Goal: Task Accomplishment & Management: Complete application form

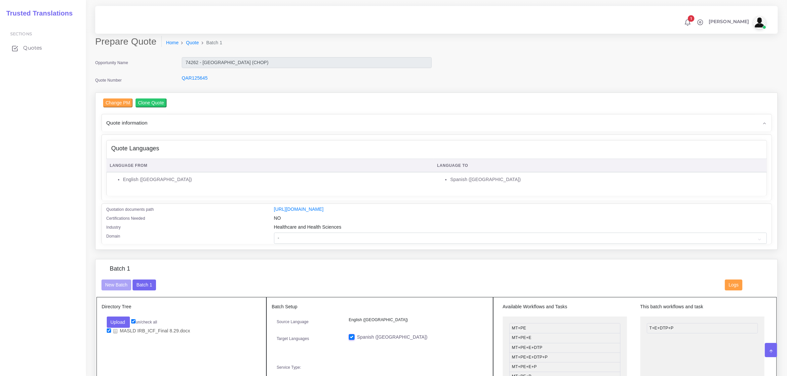
click at [30, 48] on span "Quotes" at bounding box center [32, 47] width 19 height 7
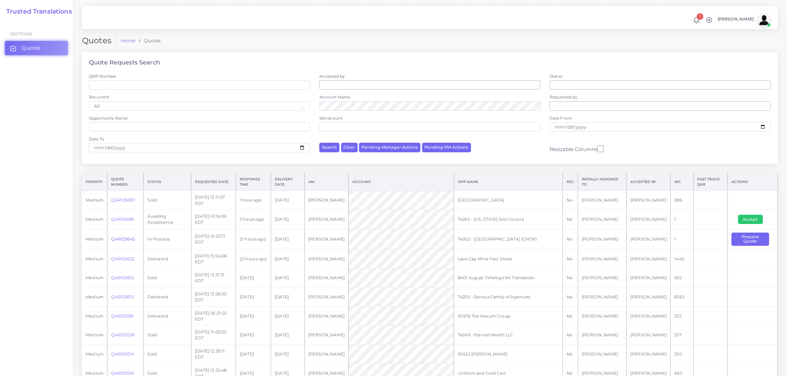
click at [125, 241] on link "QAR125645" at bounding box center [123, 239] width 24 height 5
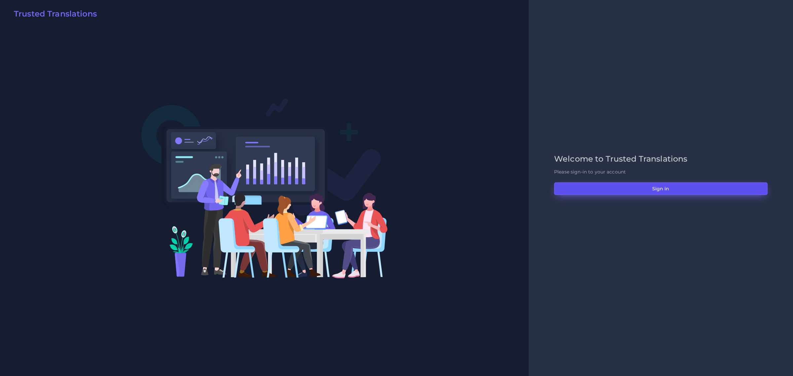
click at [665, 187] on button "Sign in" at bounding box center [661, 188] width 214 height 13
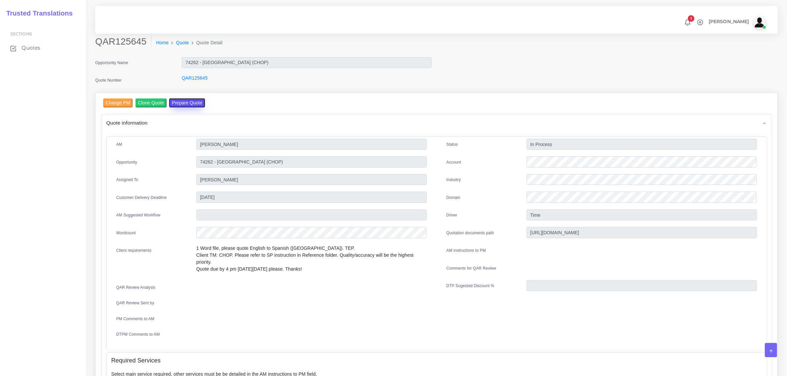
click at [185, 100] on button "Prepare Quote" at bounding box center [187, 103] width 36 height 9
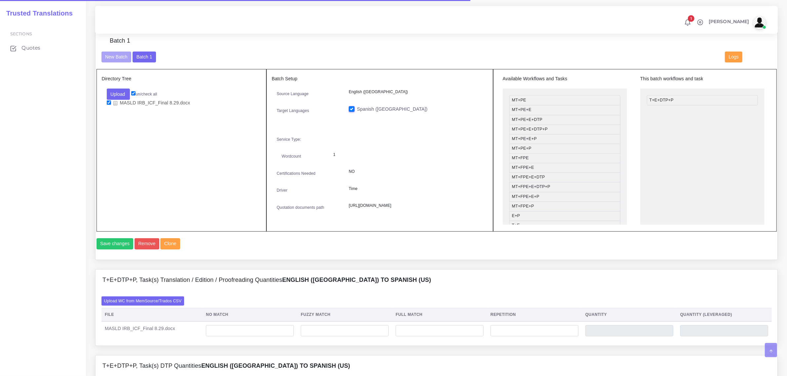
scroll to position [248, 0]
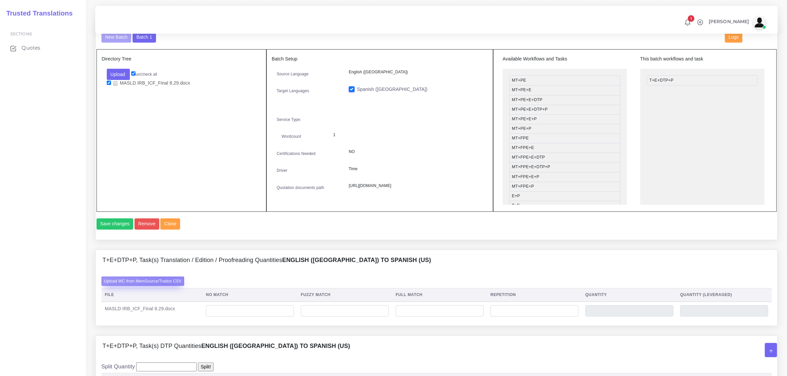
click at [164, 286] on label "Upload WC from MemSource/Trados CSV" at bounding box center [142, 281] width 83 height 9
click at [0, 0] on input "Upload WC from MemSource/Trados CSV" at bounding box center [0, 0] width 0 height 0
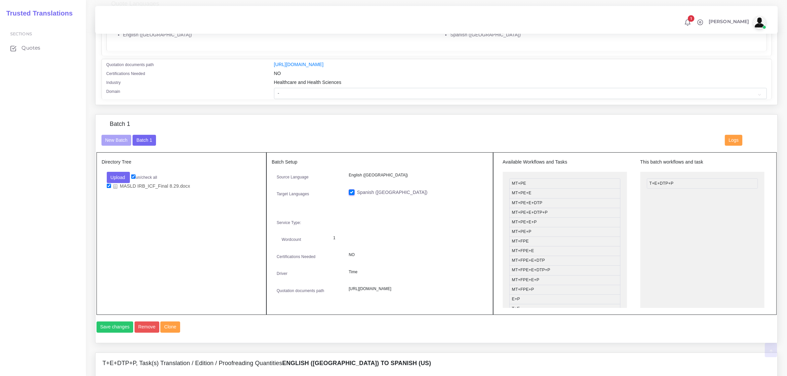
scroll to position [165, 0]
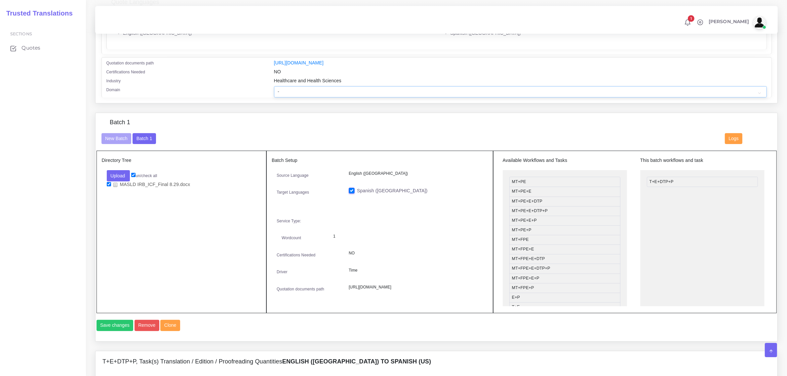
click at [298, 91] on select "- Advertising and Media Agriculture, Forestry and Fishing Architecture, Buildin…" at bounding box center [520, 91] width 493 height 11
select select "Healthcare and Health Sciences"
click at [274, 86] on select "- Advertising and Media Agriculture, Forestry and Fishing Architecture, Buildin…" at bounding box center [520, 91] width 493 height 11
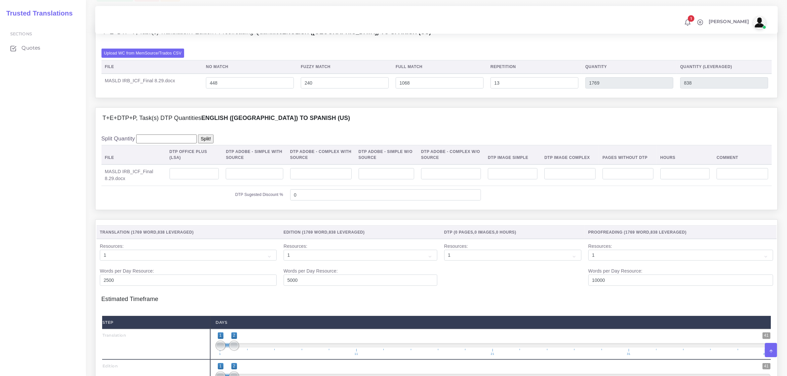
scroll to position [496, 0]
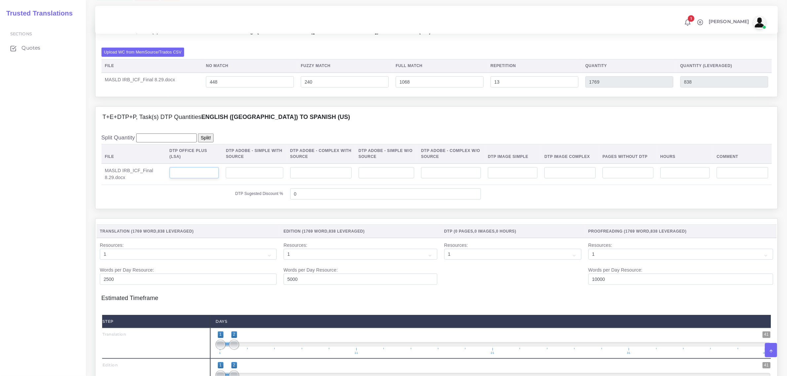
drag, startPoint x: 200, startPoint y: 181, endPoint x: 203, endPoint y: 194, distance: 13.1
click at [203, 185] on td at bounding box center [194, 174] width 57 height 21
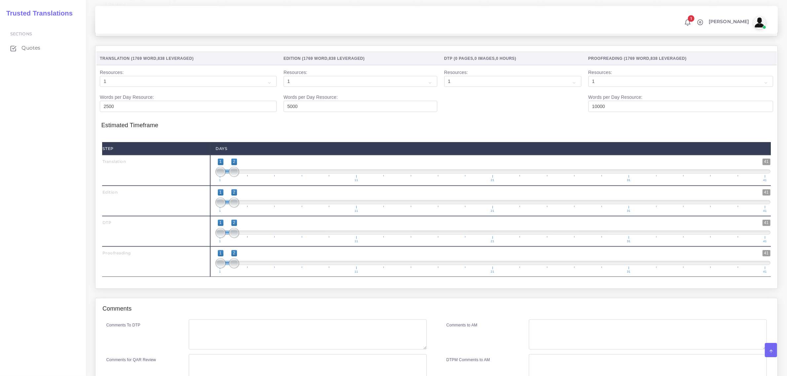
scroll to position [744, 0]
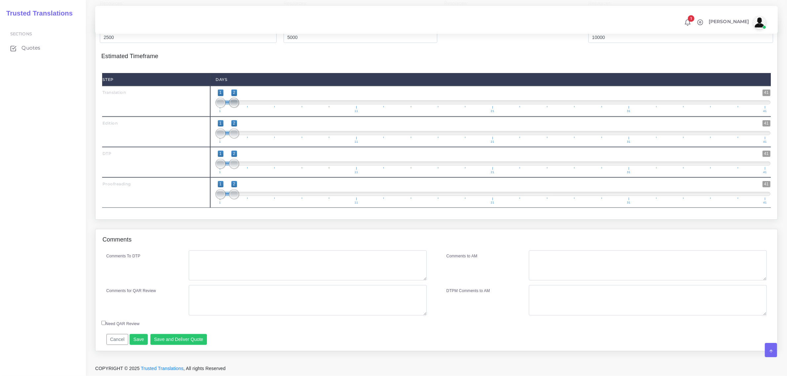
type input "6"
type input "1;1"
drag, startPoint x: 235, startPoint y: 111, endPoint x: 219, endPoint y: 113, distance: 16.7
click at [219, 108] on span at bounding box center [221, 103] width 10 height 10
type input "2;2"
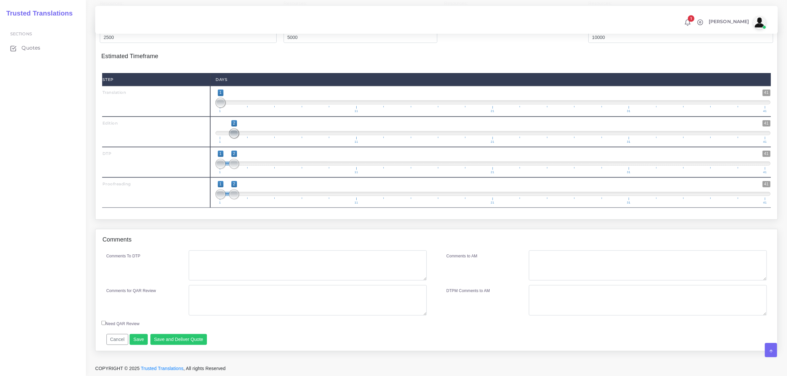
drag, startPoint x: 219, startPoint y: 144, endPoint x: 242, endPoint y: 144, distance: 22.8
click at [242, 142] on span "1 41 2 2 2 — 2 1 11 21 31 41" at bounding box center [493, 131] width 555 height 23
drag, startPoint x: 236, startPoint y: 170, endPoint x: 240, endPoint y: 168, distance: 4.4
click at [244, 169] on span at bounding box center [248, 164] width 10 height 10
type input "3;3"
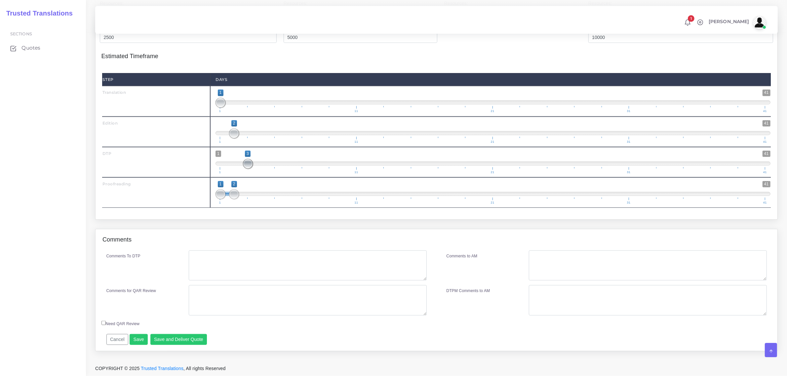
drag, startPoint x: 223, startPoint y: 171, endPoint x: 252, endPoint y: 178, distance: 29.9
click at [252, 174] on span "1 41 3 3 3 — 3 1 11 21 31 41" at bounding box center [493, 162] width 555 height 23
drag, startPoint x: 233, startPoint y: 202, endPoint x: 265, endPoint y: 206, distance: 31.6
click at [265, 199] on span at bounding box center [262, 194] width 10 height 10
type input "4;4"
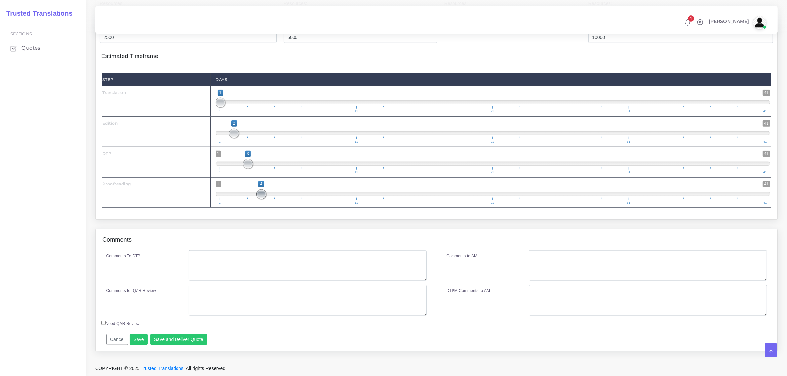
drag, startPoint x: 222, startPoint y: 204, endPoint x: 247, endPoint y: 288, distance: 87.6
click at [291, 220] on div "Translation ( 1769 Word , 838 Leveraged ) Edition ( 1769 Word , 838 Leveraged )…" at bounding box center [437, 98] width 682 height 243
click at [246, 276] on textarea "Comments To DTP" at bounding box center [308, 266] width 238 height 30
type textarea "no specific instructions"
click at [177, 345] on button "Save and Deliver Quote" at bounding box center [178, 339] width 57 height 11
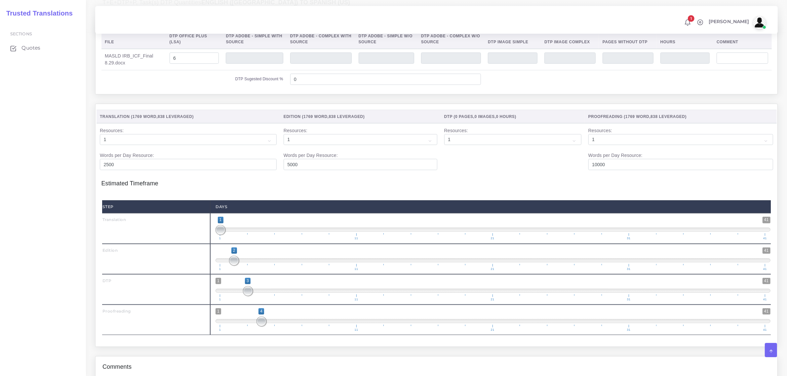
scroll to position [579, 0]
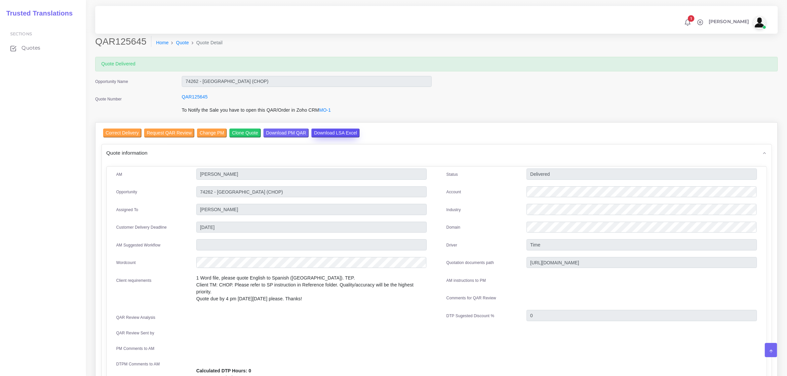
click at [323, 135] on input "Download LSA Excel" at bounding box center [335, 133] width 48 height 9
click at [346, 151] on div "Quote information" at bounding box center [437, 152] width 670 height 17
click at [333, 131] on input "Download LSA Excel" at bounding box center [335, 133] width 48 height 9
click at [32, 48] on span "Quotes" at bounding box center [32, 47] width 19 height 7
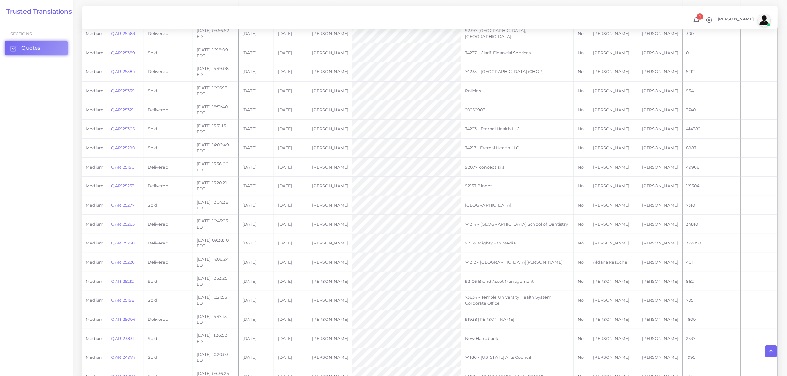
scroll to position [372, 0]
click at [123, 250] on link "QAR125226" at bounding box center [122, 247] width 23 height 5
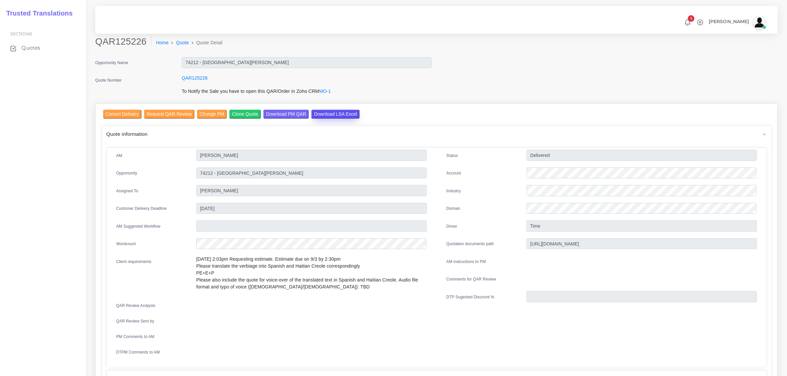
click at [327, 113] on input "Download LSA Excel" at bounding box center [335, 114] width 48 height 9
click at [276, 111] on input "Download PM QAR" at bounding box center [285, 114] width 45 height 9
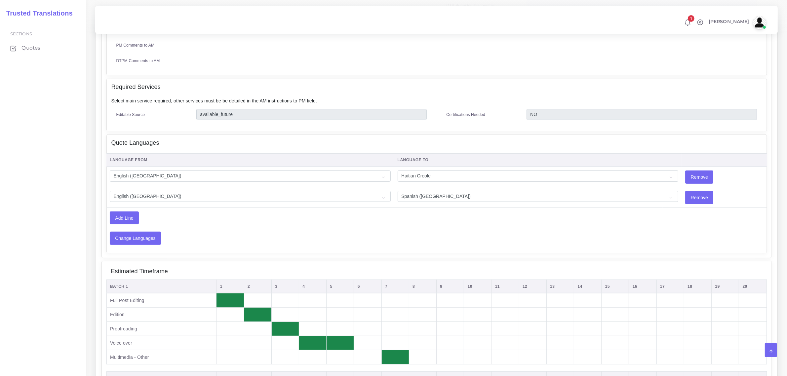
scroll to position [372, 0]
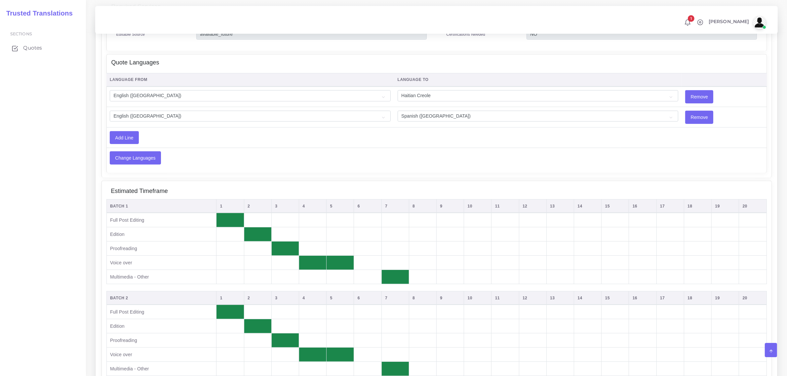
click at [31, 45] on span "Quotes" at bounding box center [32, 47] width 19 height 7
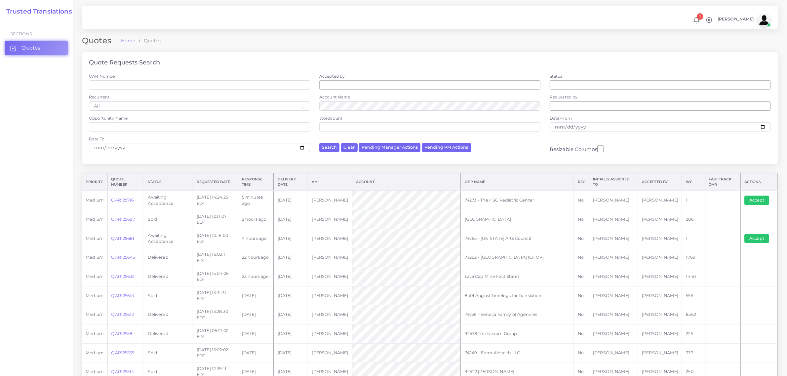
click at [123, 239] on link "QAR125681" at bounding box center [122, 238] width 23 height 5
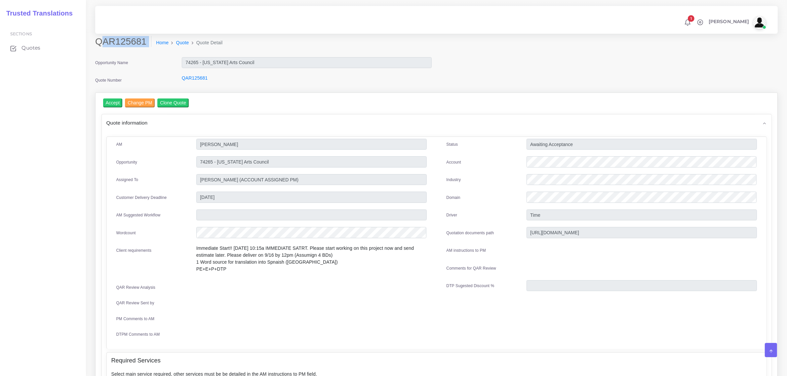
drag, startPoint x: 99, startPoint y: 42, endPoint x: 126, endPoint y: 51, distance: 28.8
click at [122, 49] on div "QAR125681 Home Quote Quote Detail" at bounding box center [349, 45] width 519 height 19
click at [127, 51] on div "QAR125681 Home Quote Quote Detail" at bounding box center [349, 45] width 519 height 19
drag, startPoint x: 96, startPoint y: 42, endPoint x: 143, endPoint y: 43, distance: 47.0
click at [143, 43] on h2 "QAR125681" at bounding box center [123, 41] width 56 height 11
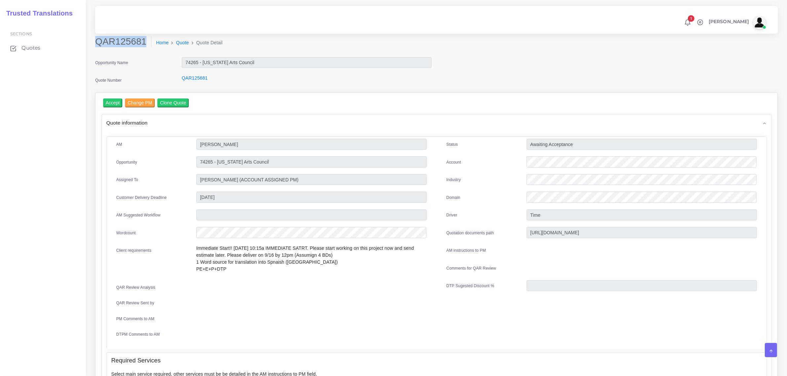
copy h2 "QAR125681"
click at [112, 104] on input "Accept" at bounding box center [113, 103] width 20 height 9
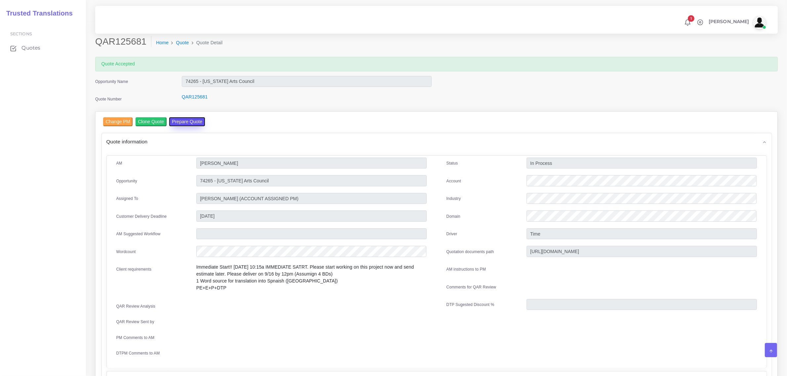
click at [185, 122] on button "Prepare Quote" at bounding box center [187, 121] width 36 height 9
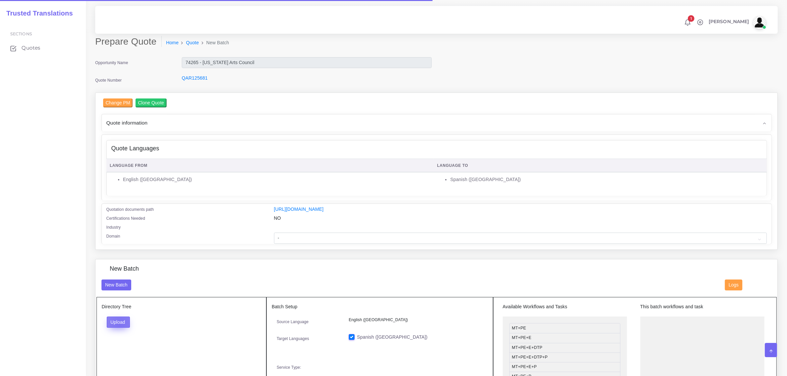
click at [120, 323] on button "Upload" at bounding box center [118, 322] width 23 height 11
click at [121, 344] on label "Files" at bounding box center [130, 347] width 46 height 8
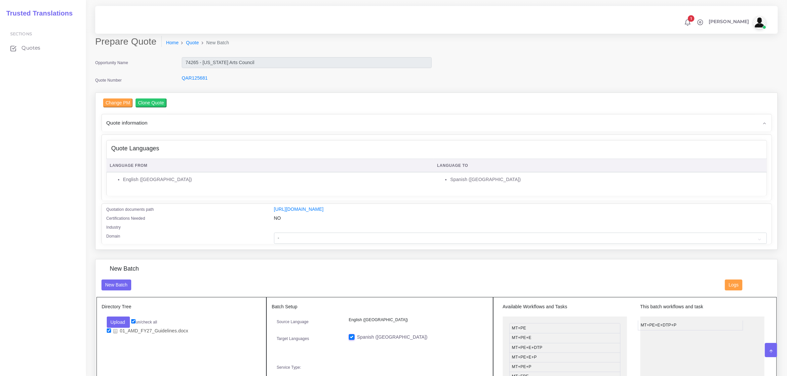
drag, startPoint x: 574, startPoint y: 356, endPoint x: 703, endPoint y: 323, distance: 132.9
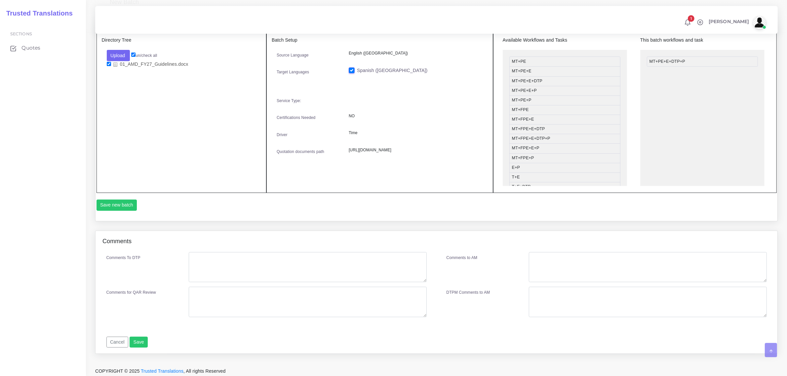
scroll to position [268, 0]
click at [116, 200] on button "Save new batch" at bounding box center [117, 203] width 41 height 11
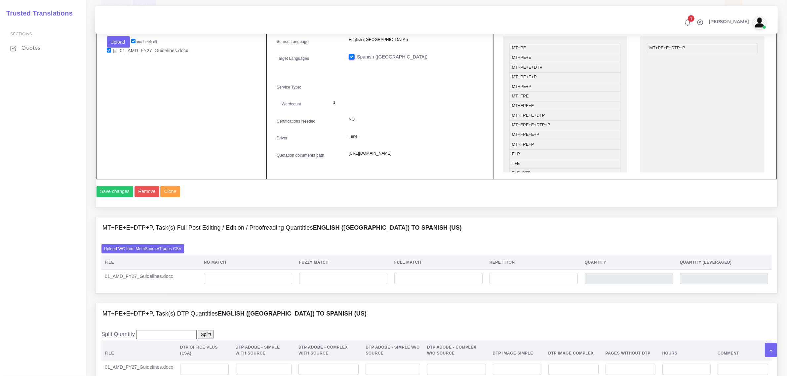
scroll to position [372, 0]
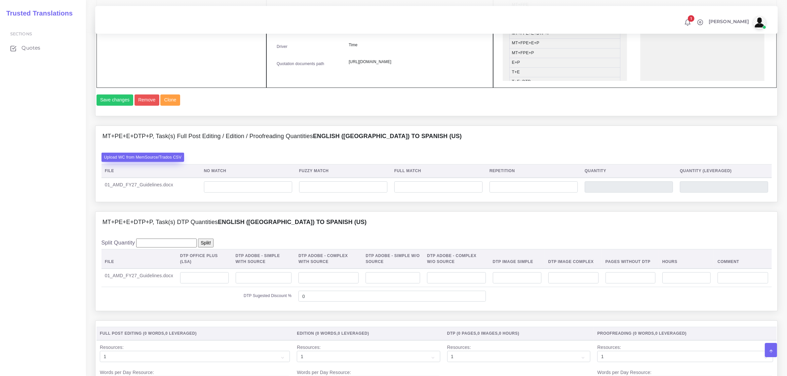
click at [165, 162] on label "Upload WC from MemSource/Trados CSV" at bounding box center [142, 157] width 83 height 9
click at [0, 0] on input "Upload WC from MemSource/Trados CSV" at bounding box center [0, 0] width 0 height 0
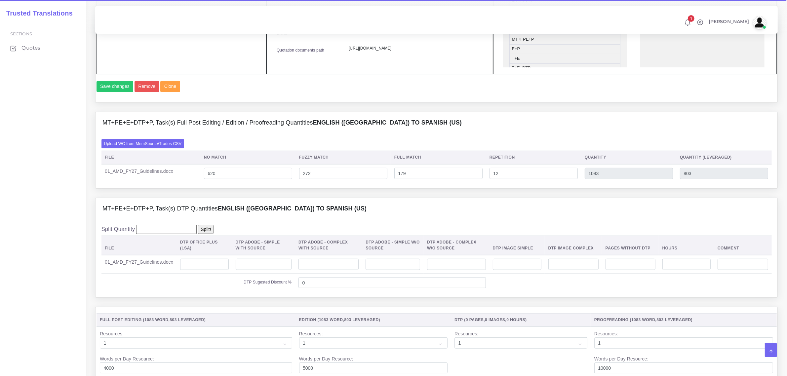
scroll to position [413, 0]
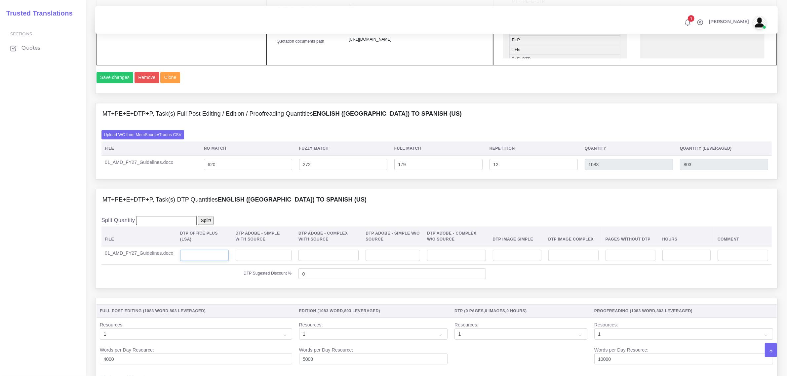
click at [216, 261] on input "number" at bounding box center [204, 255] width 49 height 11
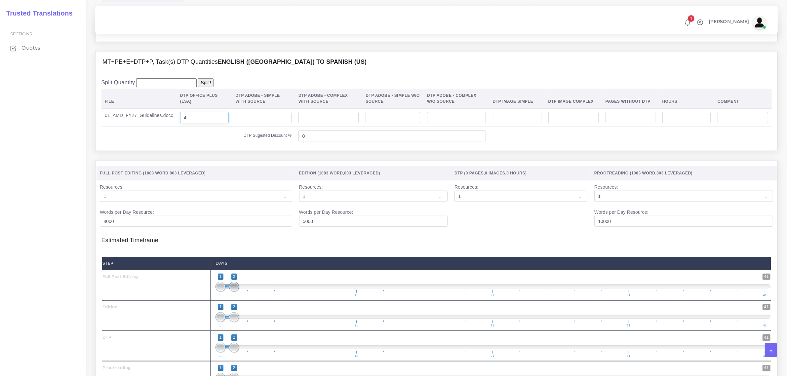
scroll to position [579, 0]
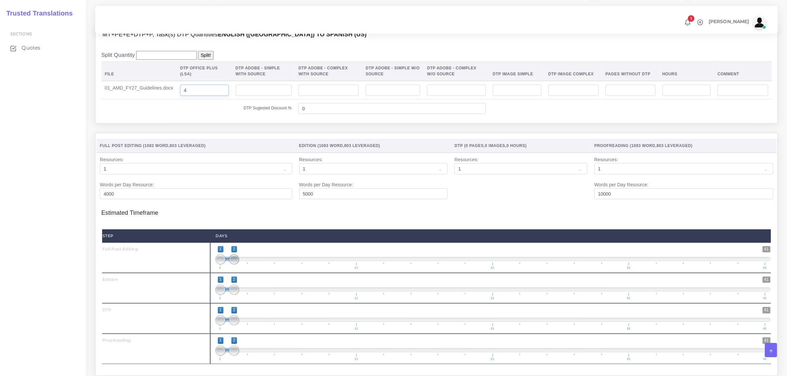
type input "4"
type input "1;1"
drag, startPoint x: 234, startPoint y: 272, endPoint x: 219, endPoint y: 275, distance: 15.0
click at [219, 264] on span at bounding box center [221, 260] width 10 height 10
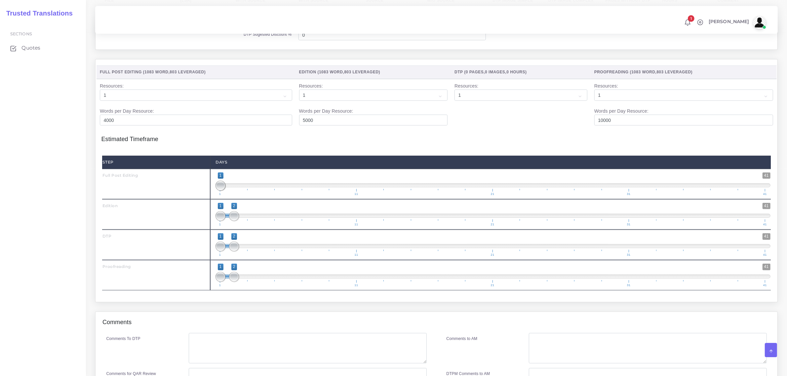
scroll to position [661, 0]
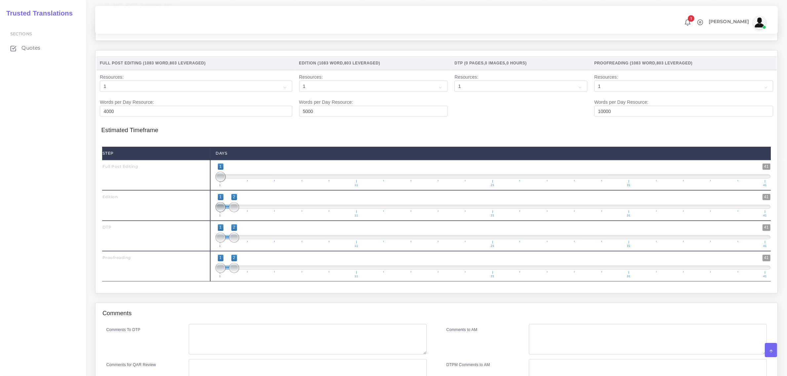
type input "2;2"
drag, startPoint x: 222, startPoint y: 221, endPoint x: 237, endPoint y: 218, distance: 15.5
click at [237, 216] on span "1 41 1 2 1 — 2 1 11 21 31 41" at bounding box center [493, 205] width 555 height 23
drag, startPoint x: 231, startPoint y: 249, endPoint x: 243, endPoint y: 254, distance: 12.9
click at [243, 248] on span "1 41 1 2 1 — 2 1 11 21 31 41" at bounding box center [493, 235] width 555 height 23
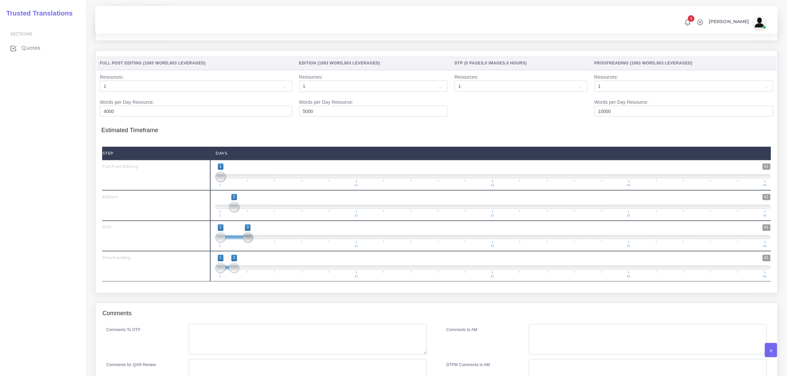
drag, startPoint x: 235, startPoint y: 252, endPoint x: 239, endPoint y: 252, distance: 3.7
click at [244, 243] on span at bounding box center [248, 238] width 10 height 10
type input "3;3"
drag, startPoint x: 224, startPoint y: 252, endPoint x: 250, endPoint y: 255, distance: 26.0
click at [252, 248] on span "1 41 3 3 3 — 3 1 11 21 31 41" at bounding box center [493, 235] width 555 height 23
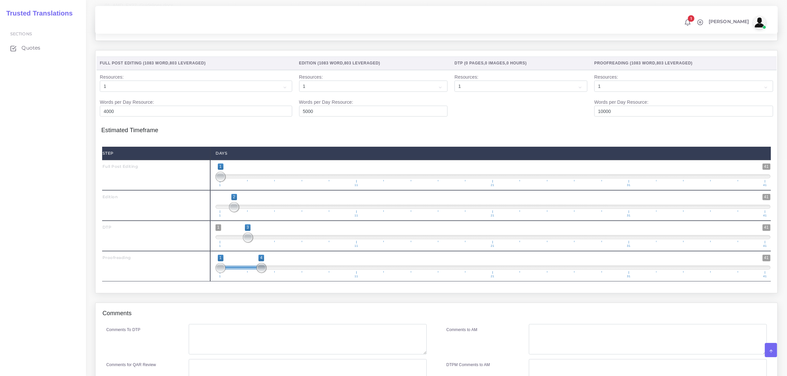
drag, startPoint x: 232, startPoint y: 282, endPoint x: 260, endPoint y: 281, distance: 27.8
click at [260, 273] on span at bounding box center [262, 268] width 10 height 10
drag, startPoint x: 214, startPoint y: 282, endPoint x: 219, endPoint y: 282, distance: 4.3
click at [219, 282] on div "1 41 1 4 1 — 4 1 11 21 31 41 1;4" at bounding box center [493, 266] width 566 height 30
type input "4;4"
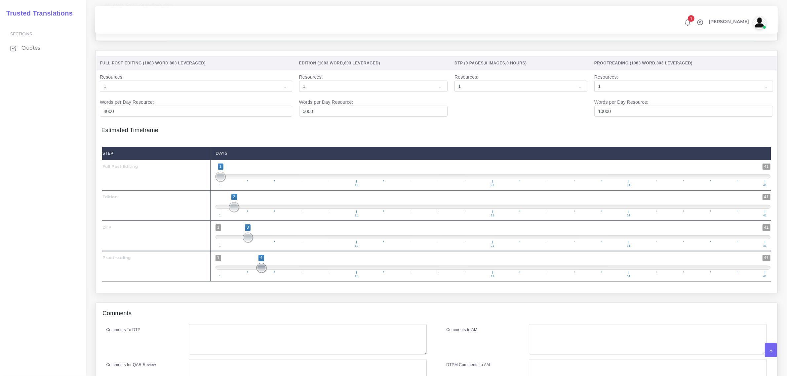
drag, startPoint x: 222, startPoint y: 283, endPoint x: 266, endPoint y: 311, distance: 52.8
click at [274, 278] on span "1 41 4 4 4 — 4 1 11 21 31 41" at bounding box center [493, 266] width 555 height 23
click at [252, 353] on textarea "Comments To DTP" at bounding box center [308, 339] width 238 height 30
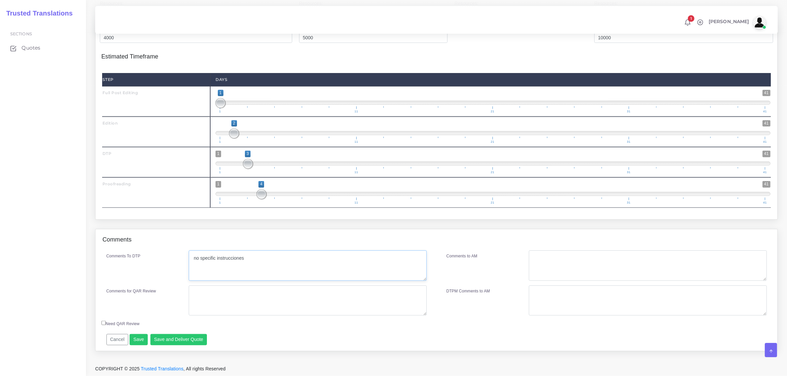
scroll to position [749, 0]
click at [234, 258] on textarea "no specific instrucciones" at bounding box center [308, 266] width 238 height 30
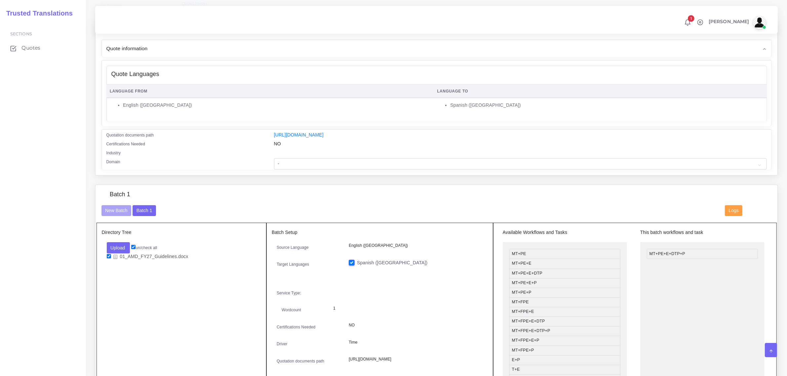
scroll to position [88, 0]
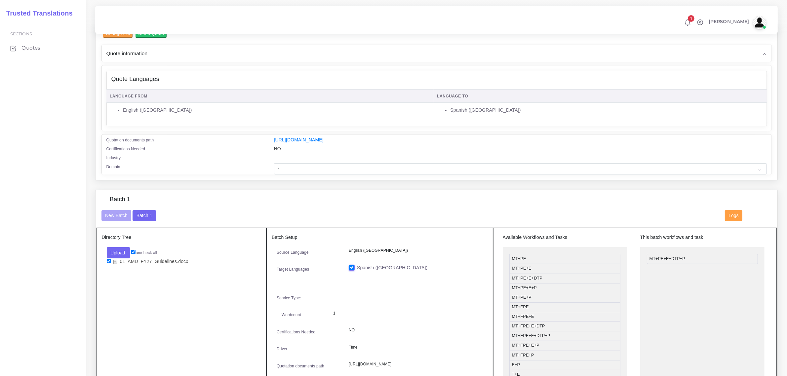
type textarea "no specific instructions"
click at [289, 163] on select "- Advertising and Media Agriculture, Forestry and Fishing Architecture, Buildin…" at bounding box center [520, 168] width 493 height 11
select select "Hospitality, Leisure, Tourism and Arts"
click at [274, 163] on select "- Advertising and Media Agriculture, Forestry and Fishing Architecture, Buildin…" at bounding box center [520, 168] width 493 height 11
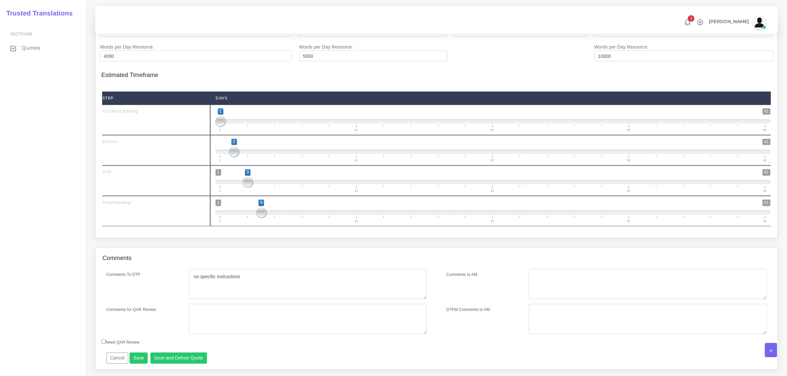
scroll to position [749, 0]
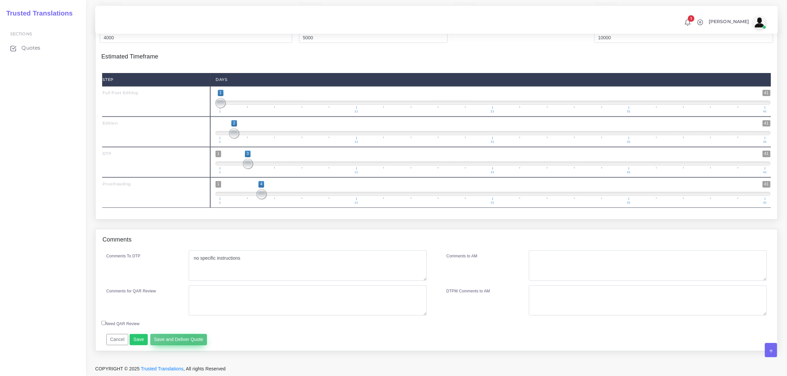
click at [189, 338] on button "Save and Deliver Quote" at bounding box center [178, 339] width 57 height 11
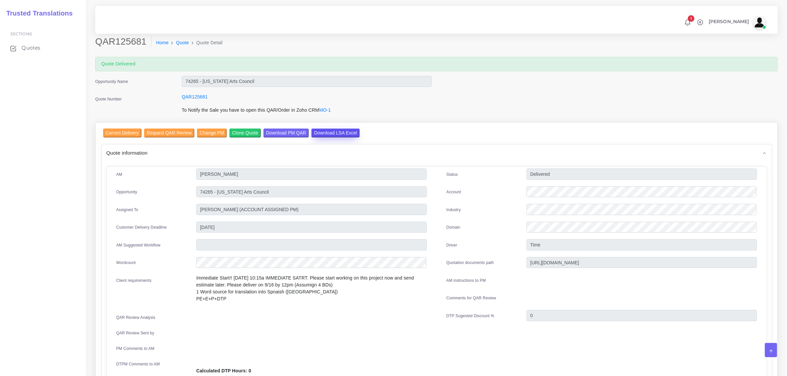
click at [338, 131] on input "Download LSA Excel" at bounding box center [335, 133] width 48 height 9
